Goal: Book appointment/travel/reservation

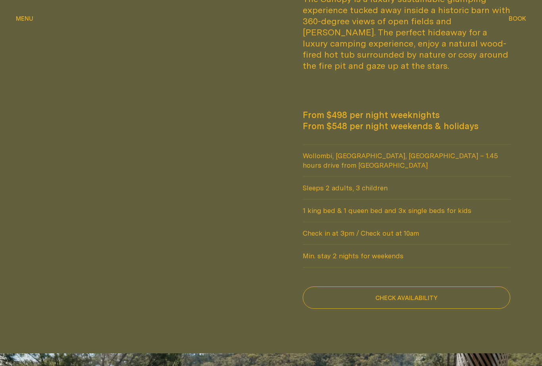
scroll to position [575, 0]
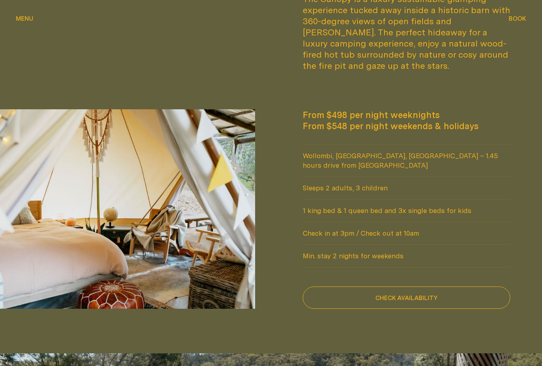
click at [334, 300] on button "Check availability" at bounding box center [407, 297] width 208 height 22
select select "******"
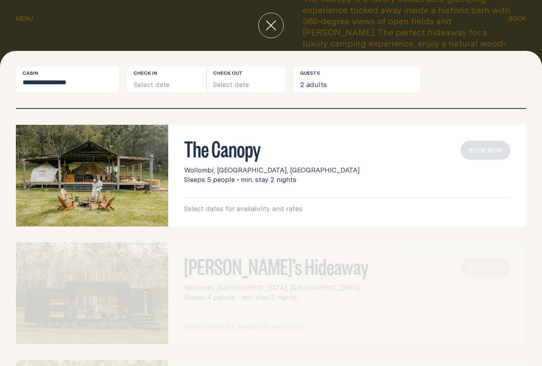
click at [71, 176] on img at bounding box center [92, 176] width 152 height 102
click at [266, 13] on button "close" at bounding box center [271, 25] width 25 height 25
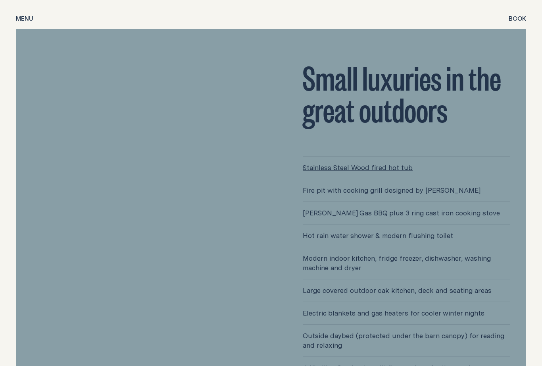
scroll to position [1901, 0]
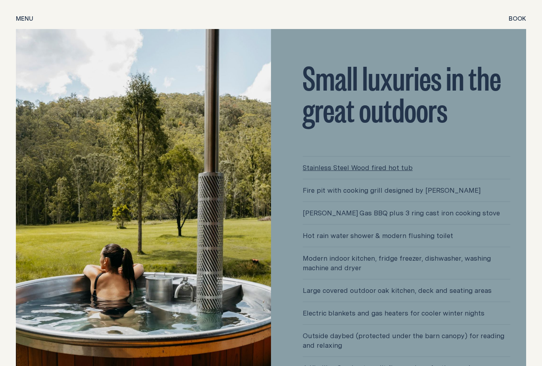
click at [69, 213] on img at bounding box center [143, 220] width 255 height 382
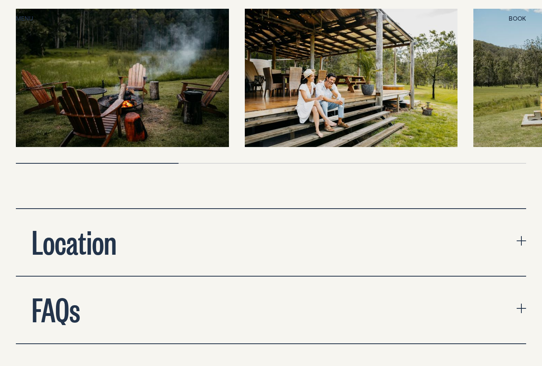
scroll to position [2478, 0]
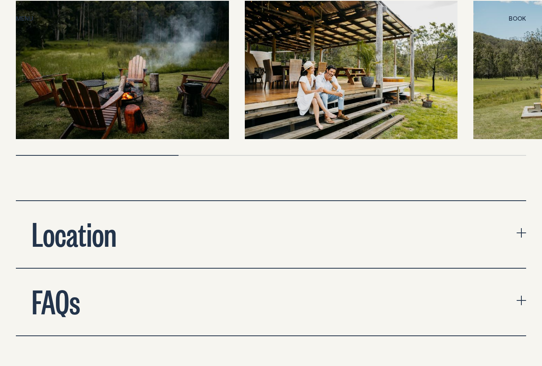
click at [53, 284] on h2 "FAQs" at bounding box center [56, 300] width 48 height 32
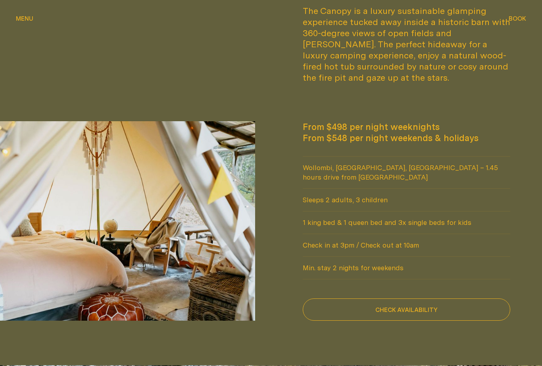
scroll to position [589, 0]
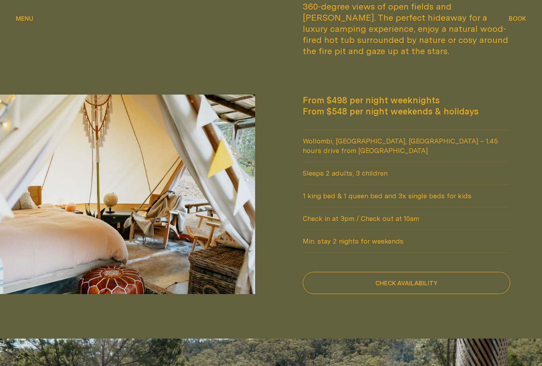
click at [360, 286] on button "Check availability" at bounding box center [407, 283] width 208 height 22
select select "******"
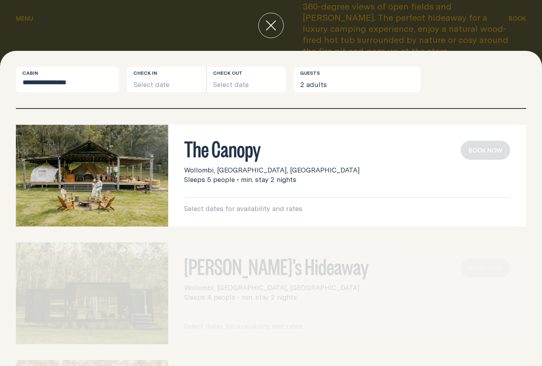
click at [151, 84] on button "Select date" at bounding box center [166, 79] width 79 height 25
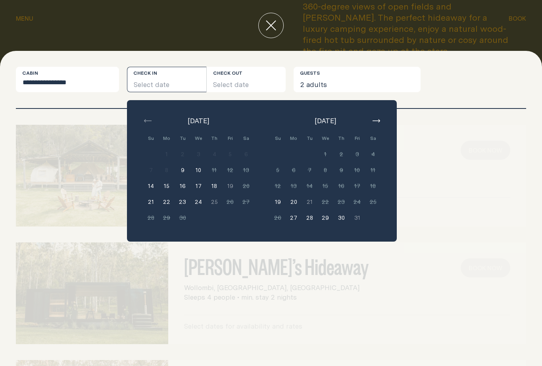
click at [372, 124] on button "button" at bounding box center [377, 121] width 10 height 10
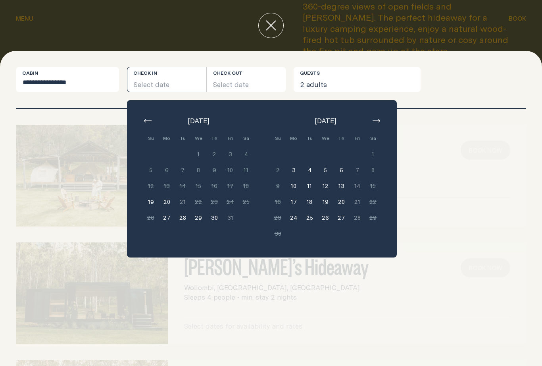
click at [378, 118] on button "button" at bounding box center [377, 121] width 10 height 10
click at [371, 174] on button "13" at bounding box center [373, 170] width 16 height 16
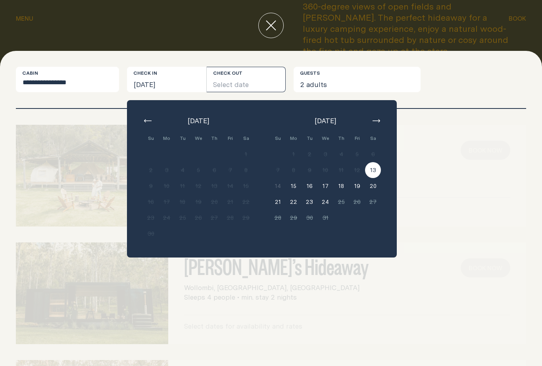
click at [289, 186] on button "15" at bounding box center [294, 186] width 16 height 16
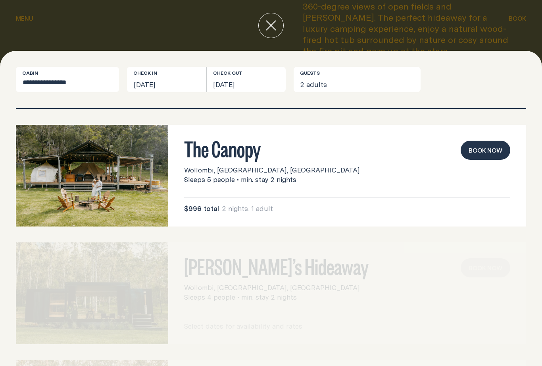
scroll to position [0, 0]
click at [150, 84] on button "[DATE]" at bounding box center [166, 79] width 79 height 25
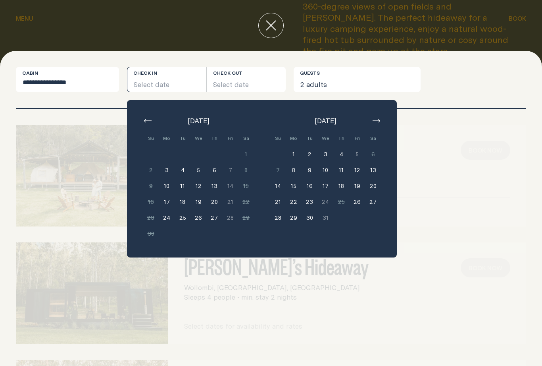
click at [355, 169] on button "12" at bounding box center [357, 170] width 16 height 16
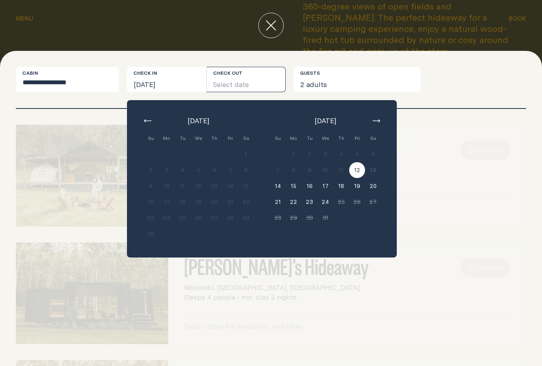
click at [277, 189] on button "14" at bounding box center [278, 186] width 16 height 16
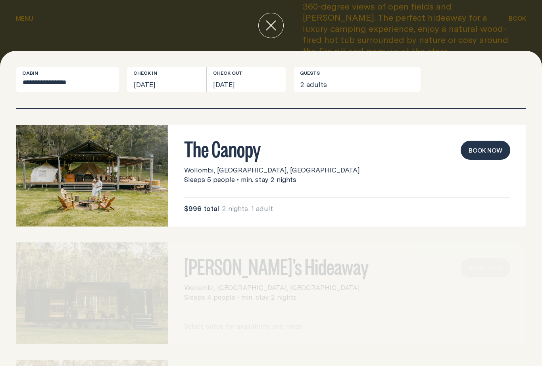
click at [267, 13] on button "close" at bounding box center [271, 25] width 25 height 25
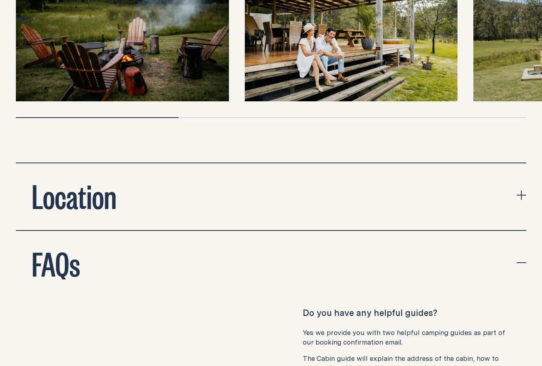
scroll to position [2523, 0]
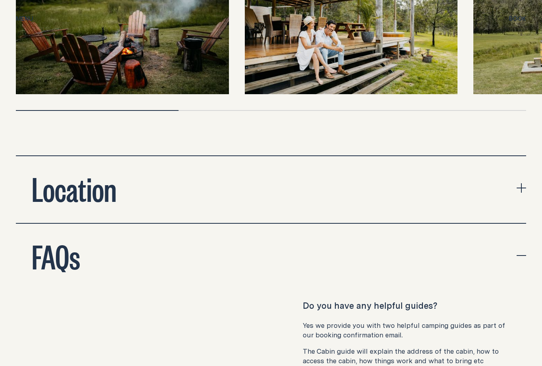
click at [52, 178] on h2 "Location" at bounding box center [74, 188] width 85 height 32
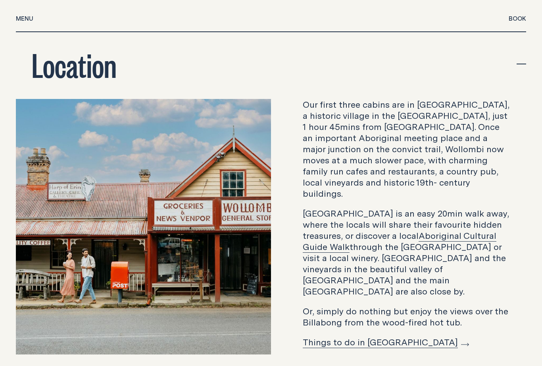
scroll to position [2647, 0]
click at [329, 336] on link "Things to do in [GEOGRAPHIC_DATA]" at bounding box center [386, 342] width 166 height 12
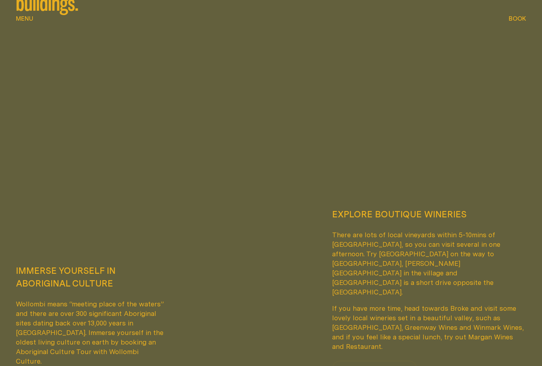
scroll to position [574, 0]
